Goal: Task Accomplishment & Management: Manage account settings

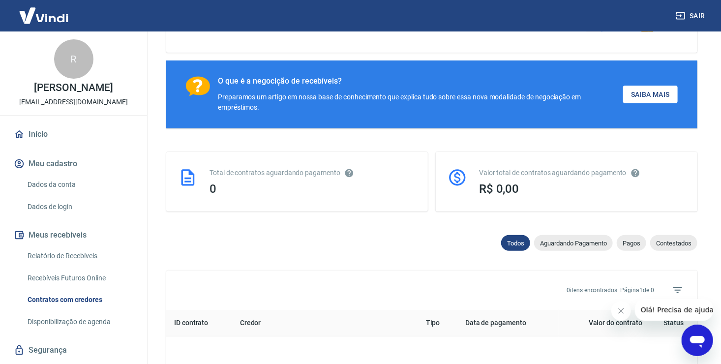
scroll to position [65, 0]
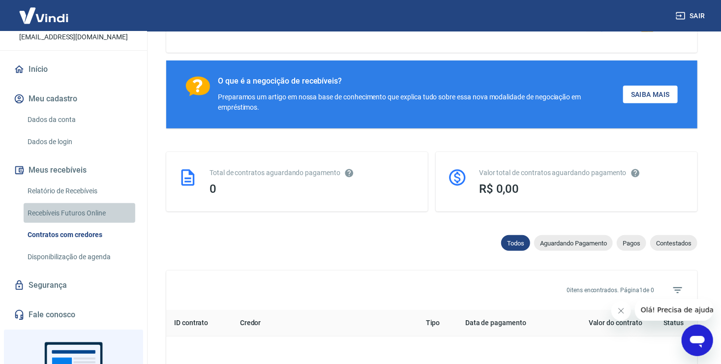
click at [89, 223] on link "Recebíveis Futuros Online" at bounding box center [80, 213] width 112 height 20
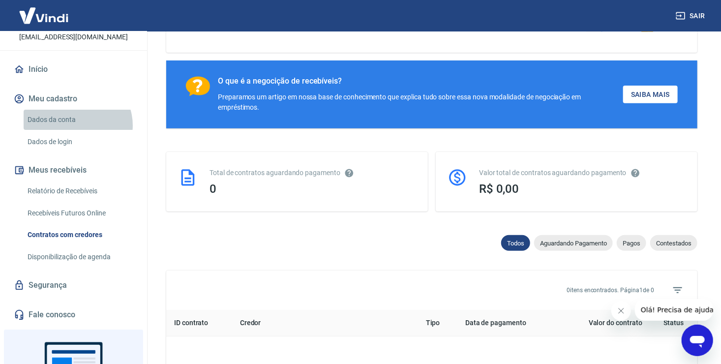
click at [77, 130] on link "Dados da conta" at bounding box center [80, 120] width 112 height 20
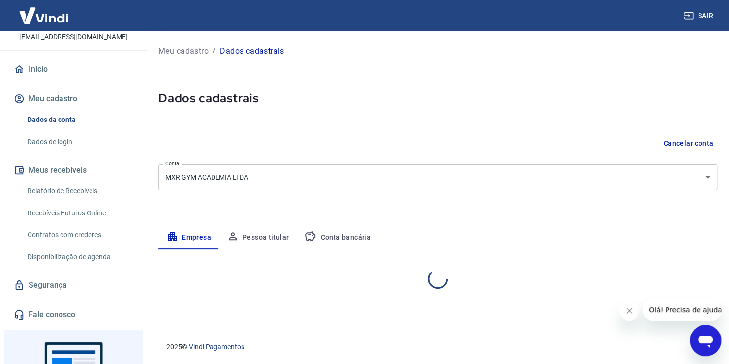
select select "SP"
select select "business"
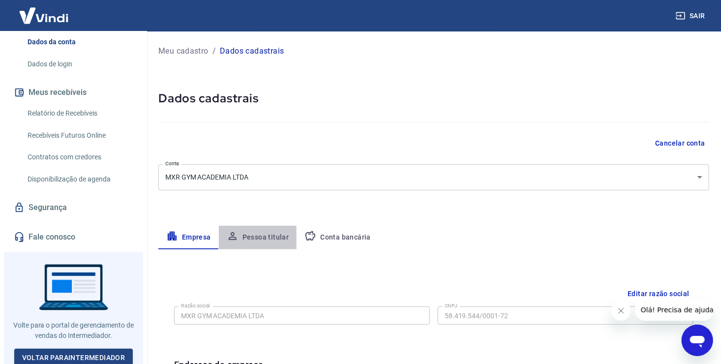
click at [270, 241] on button "Pessoa titular" at bounding box center [258, 238] width 78 height 24
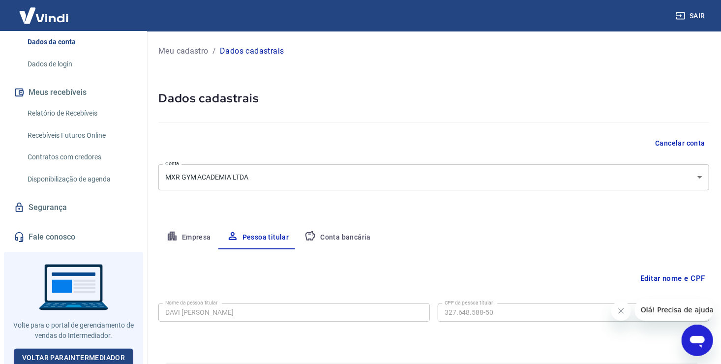
scroll to position [29, 0]
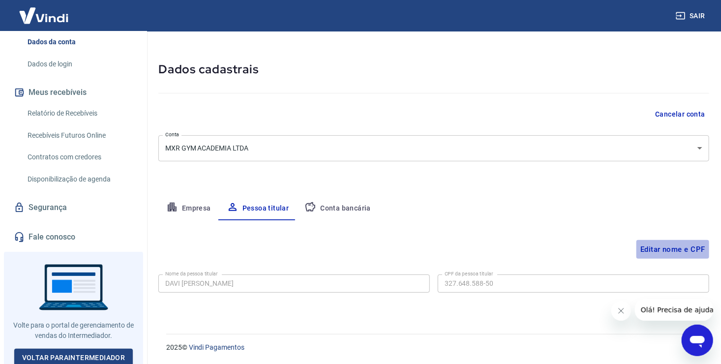
click at [689, 254] on button "Editar nome e CPF" at bounding box center [673, 249] width 73 height 19
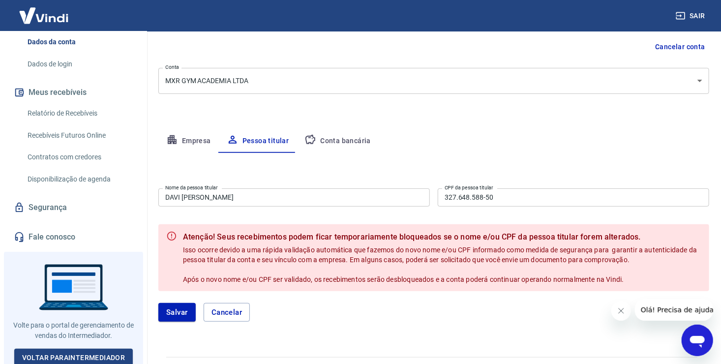
scroll to position [104, 0]
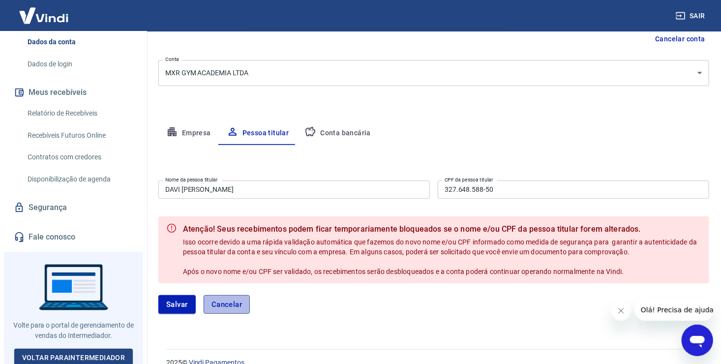
click at [235, 307] on button "Cancelar" at bounding box center [227, 304] width 47 height 19
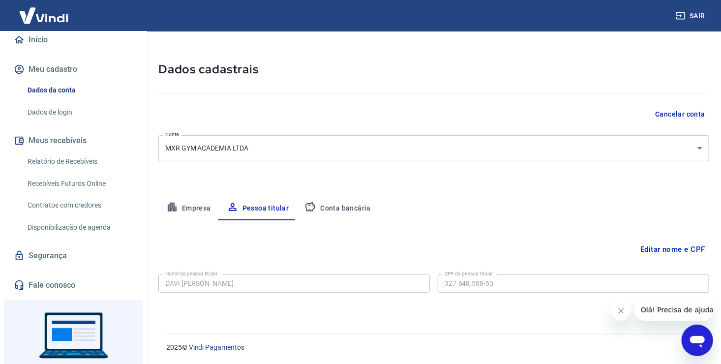
scroll to position [95, 0]
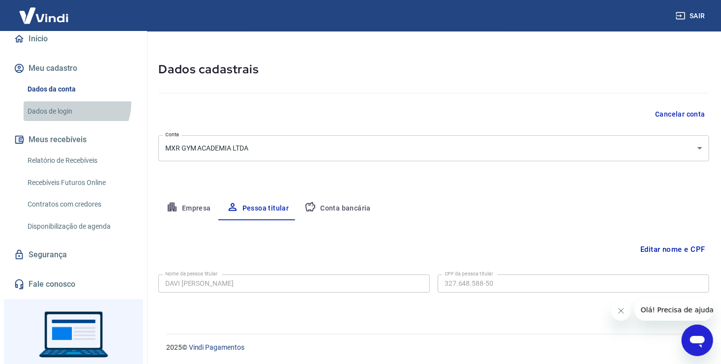
click at [75, 113] on link "Dados de login" at bounding box center [80, 111] width 112 height 20
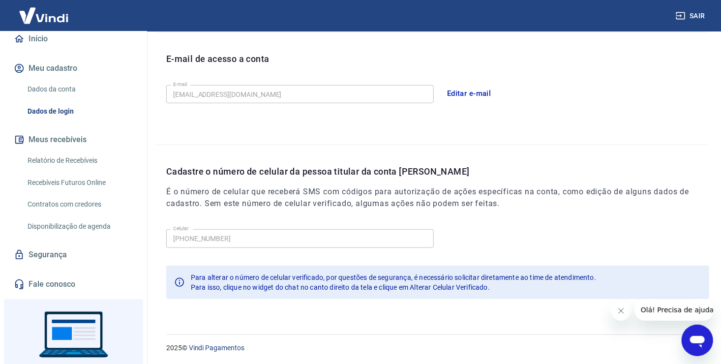
scroll to position [266, 0]
click at [59, 163] on link "Relatório de Recebíveis" at bounding box center [80, 161] width 112 height 20
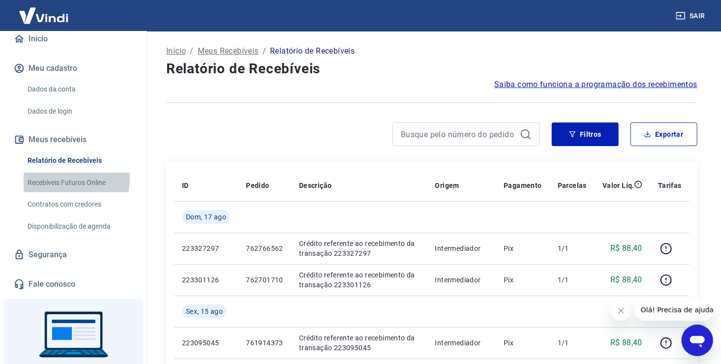
click at [54, 187] on link "Recebíveis Futuros Online" at bounding box center [80, 183] width 112 height 20
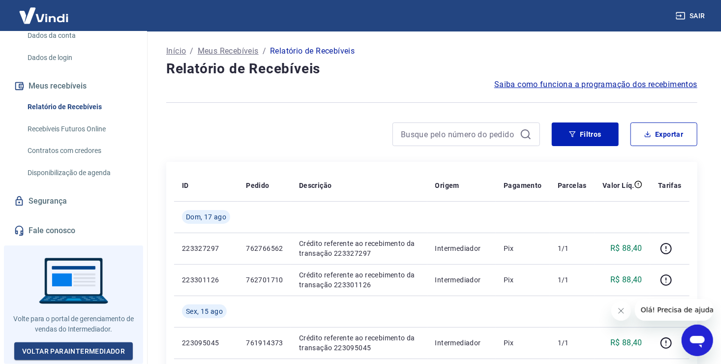
scroll to position [55, 0]
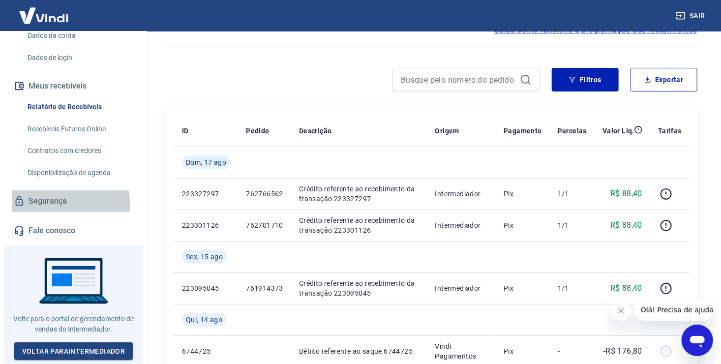
click at [70, 208] on link "Segurança" at bounding box center [74, 201] width 124 height 22
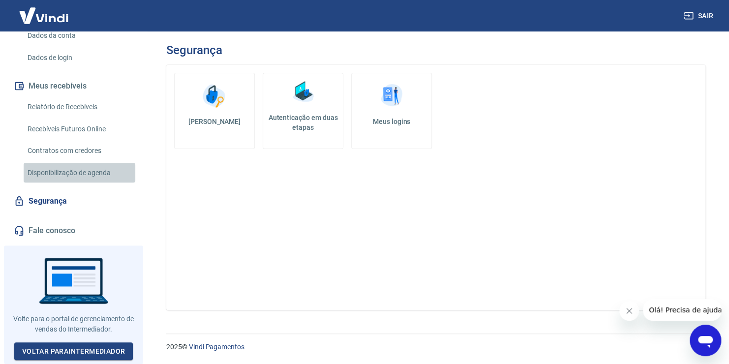
click at [90, 179] on link "Disponibilização de agenda" at bounding box center [80, 173] width 112 height 20
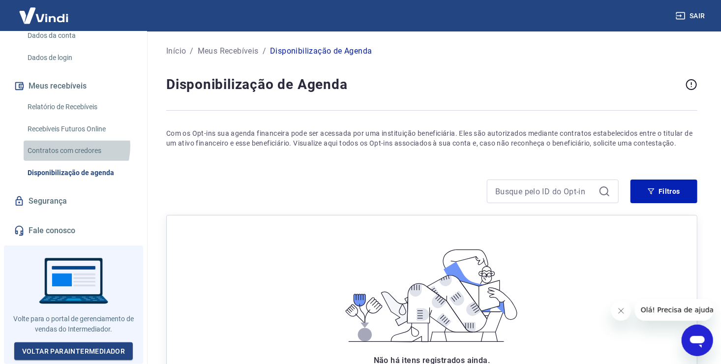
click at [69, 150] on link "Contratos com credores" at bounding box center [80, 151] width 112 height 20
